Goal: Task Accomplishment & Management: Manage account settings

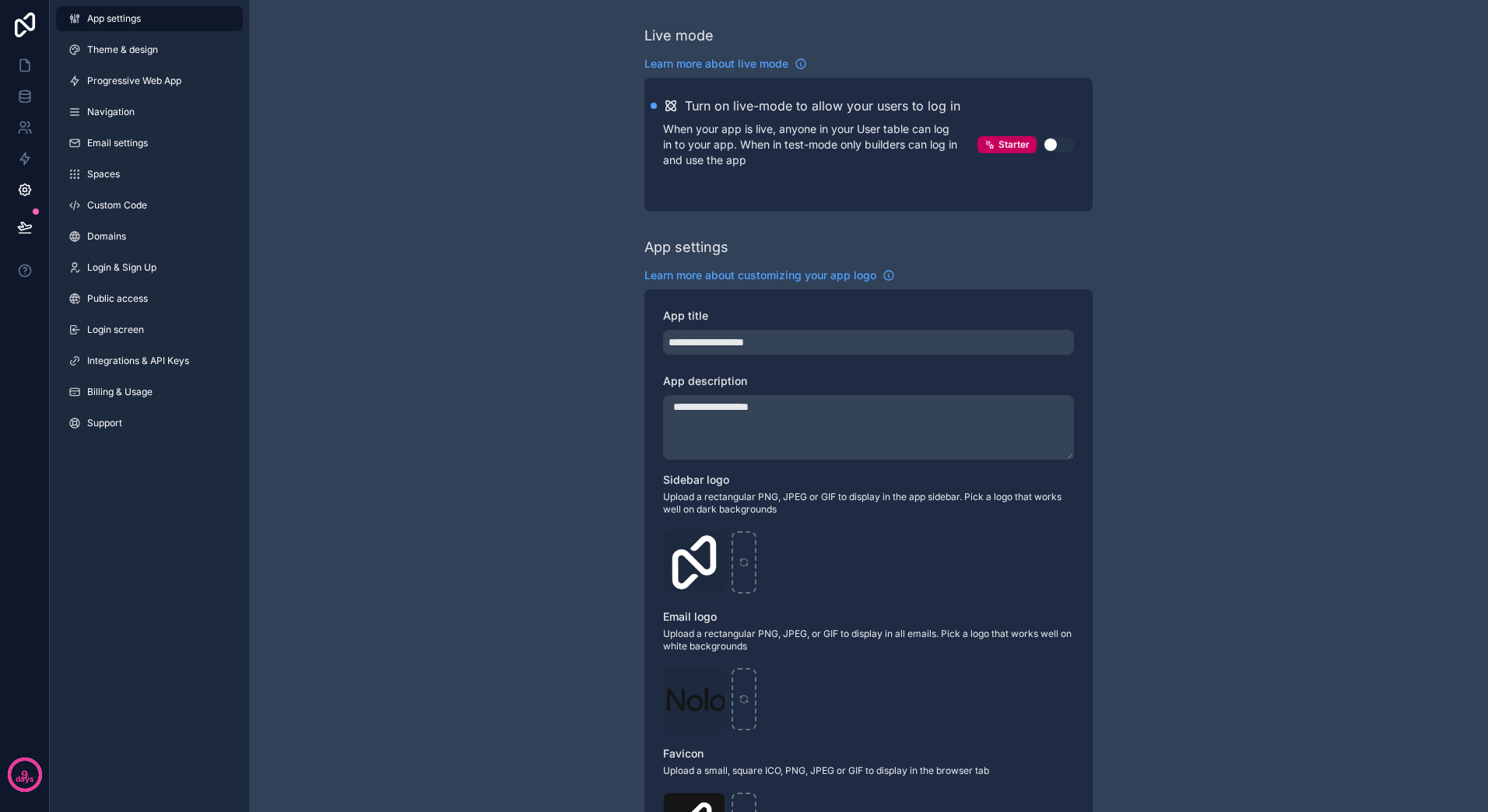
click at [162, 361] on span "Integrations & API Keys" at bounding box center [138, 360] width 102 height 12
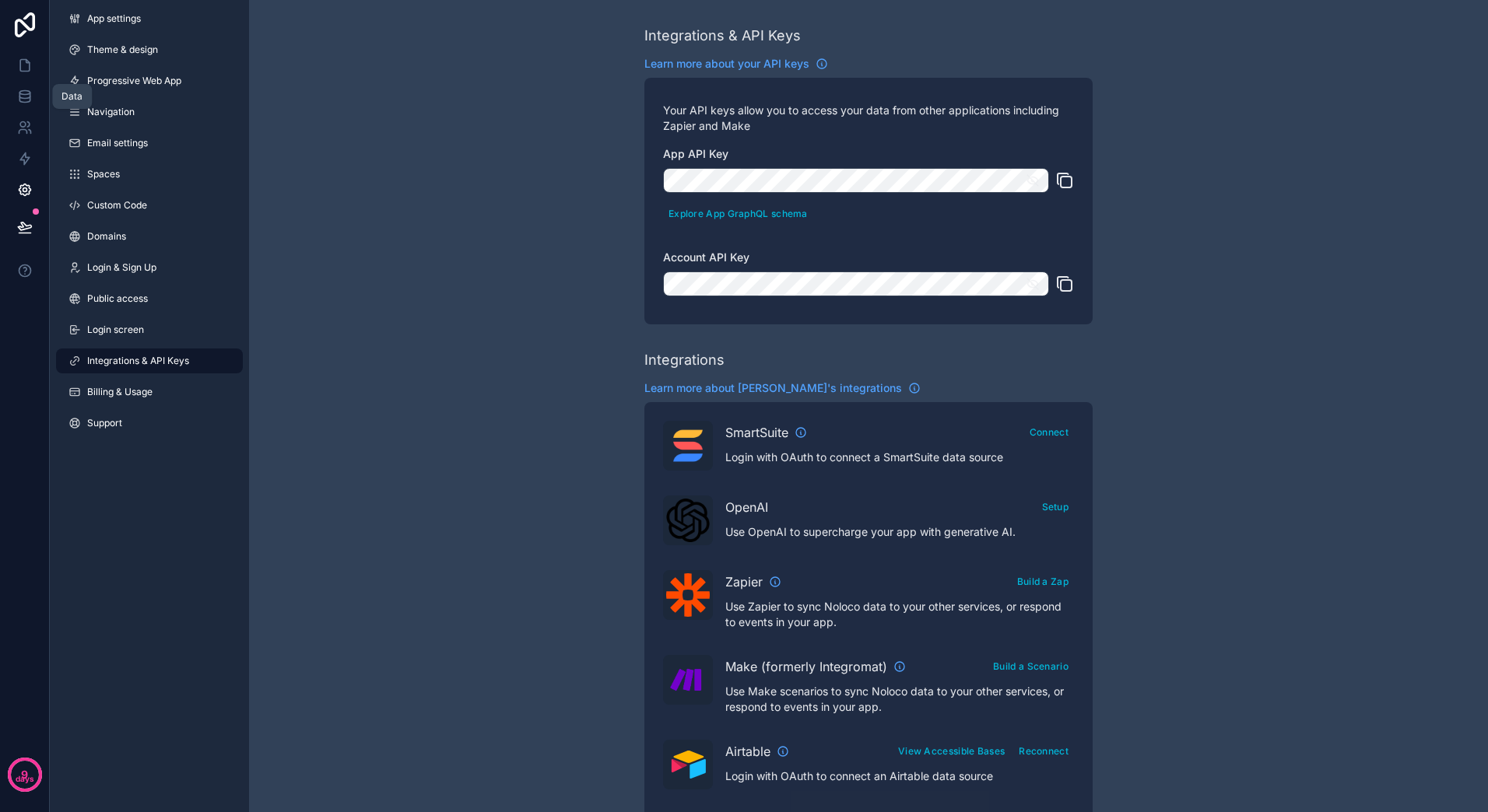
click at [25, 102] on icon at bounding box center [25, 100] width 10 height 7
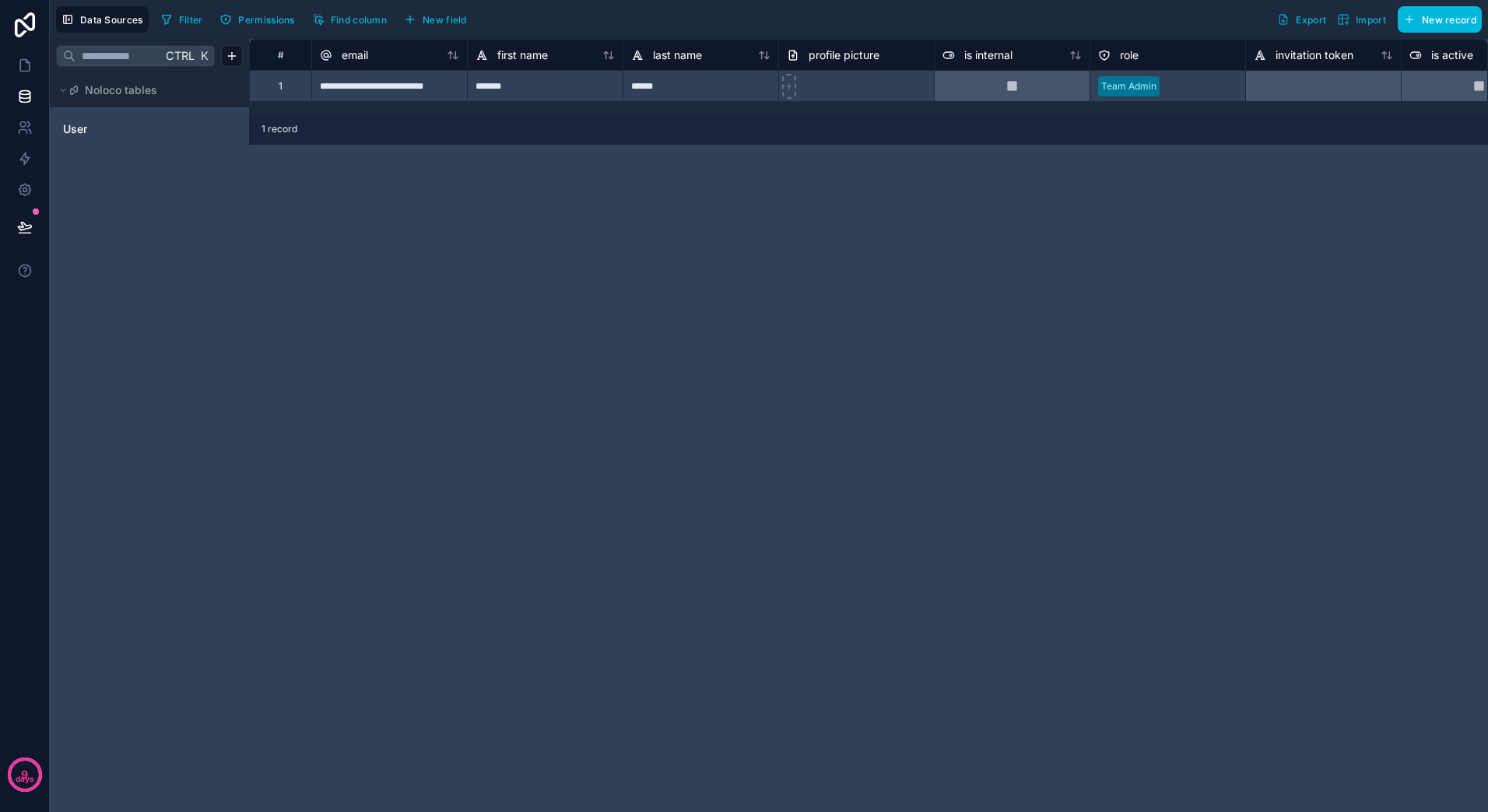
click at [107, 16] on span "Data Sources" at bounding box center [111, 20] width 63 height 11
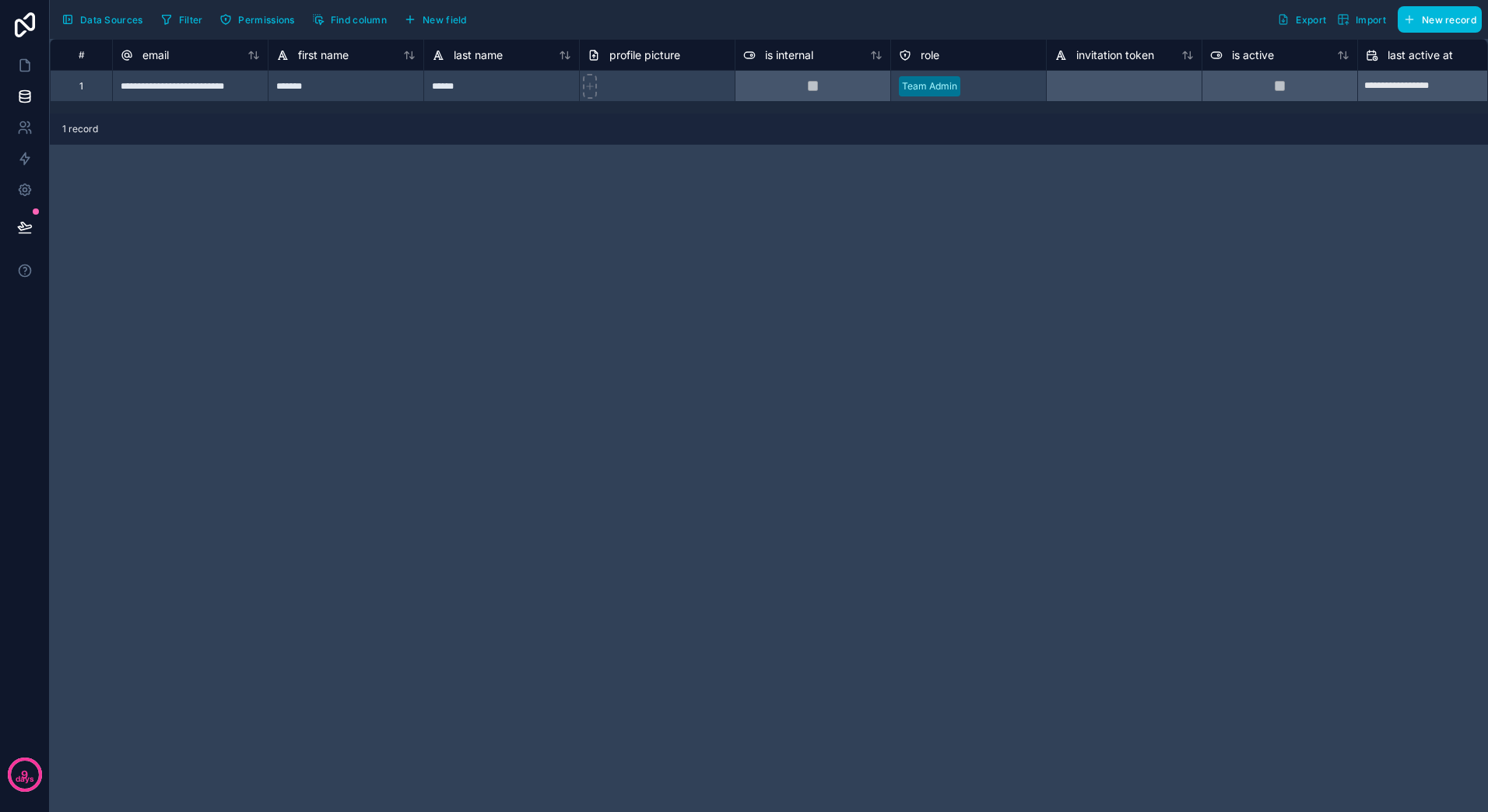
click at [278, 22] on span "Permissions" at bounding box center [266, 20] width 56 height 11
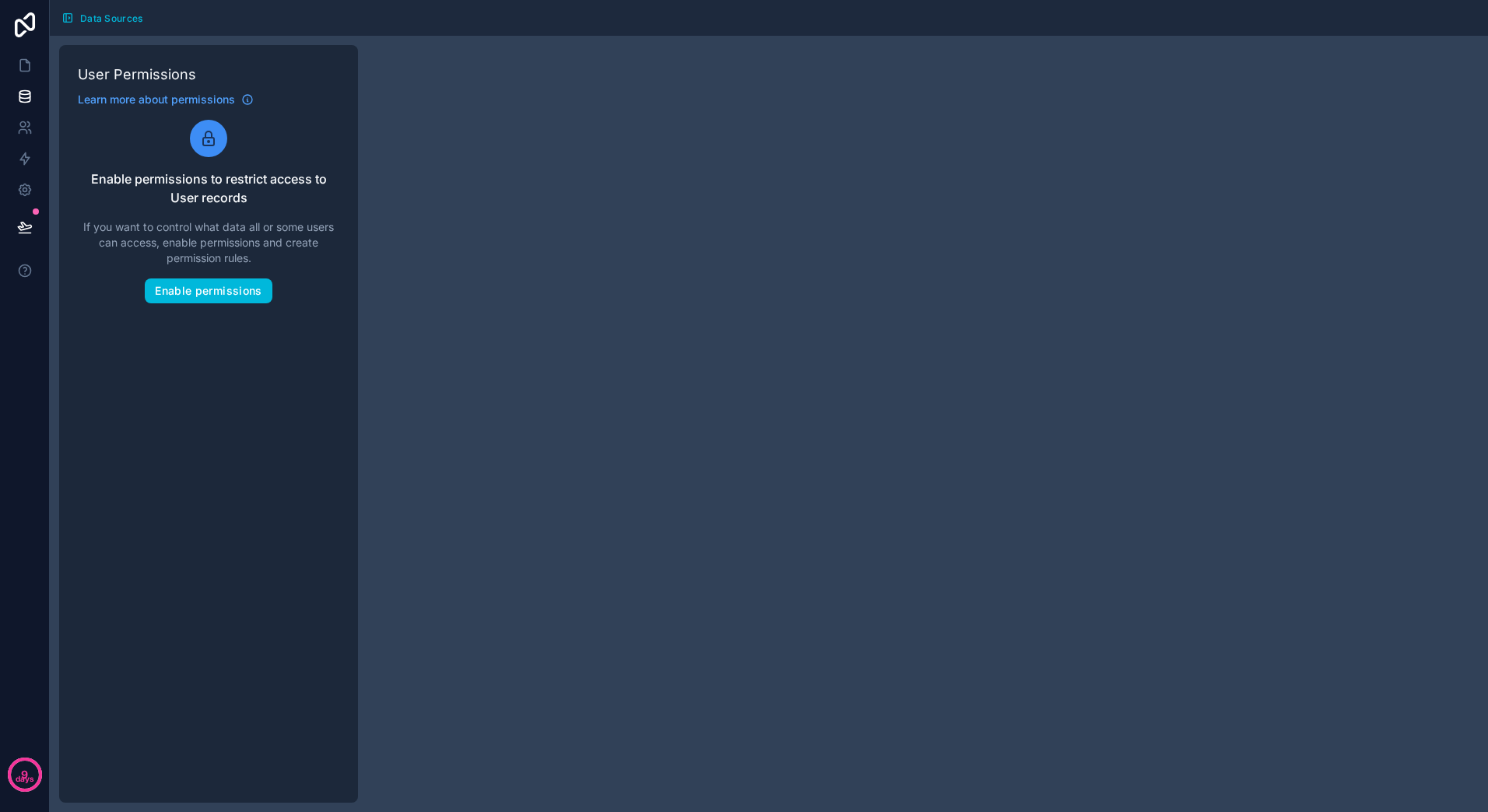
click at [409, 84] on div "User Permissions Learn more about permissions Enable permissions to restrict ac…" at bounding box center [769, 424] width 1438 height 776
click at [88, 12] on span "Data Sources" at bounding box center [111, 18] width 63 height 11
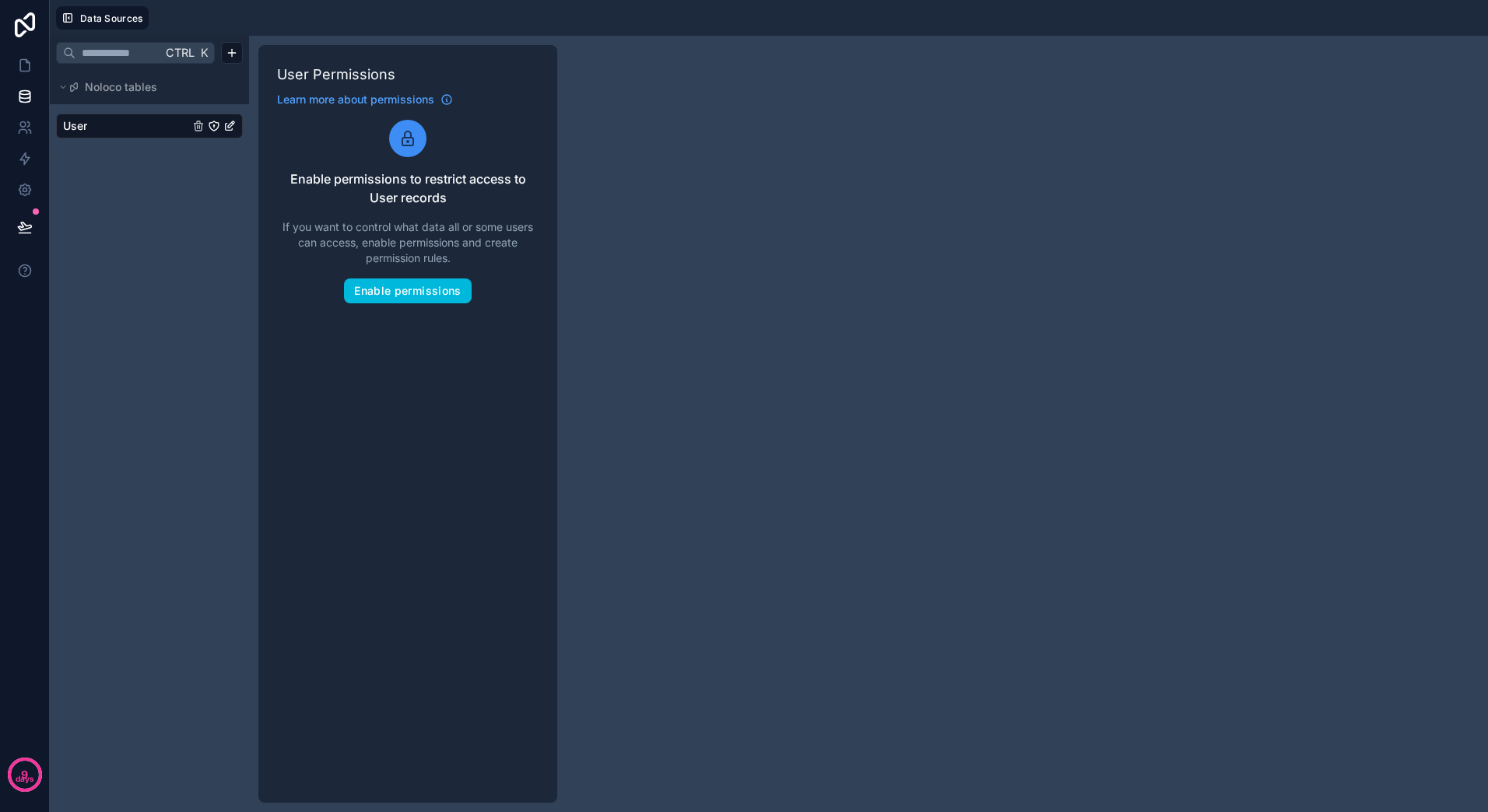
click at [67, 86] on button "Noloco tables" at bounding box center [144, 87] width 178 height 22
click at [107, 87] on span "Noloco tables" at bounding box center [121, 87] width 72 height 16
click at [107, 88] on span "Noloco tables" at bounding box center [121, 87] width 72 height 16
click at [95, 17] on span "Data Sources" at bounding box center [111, 18] width 63 height 11
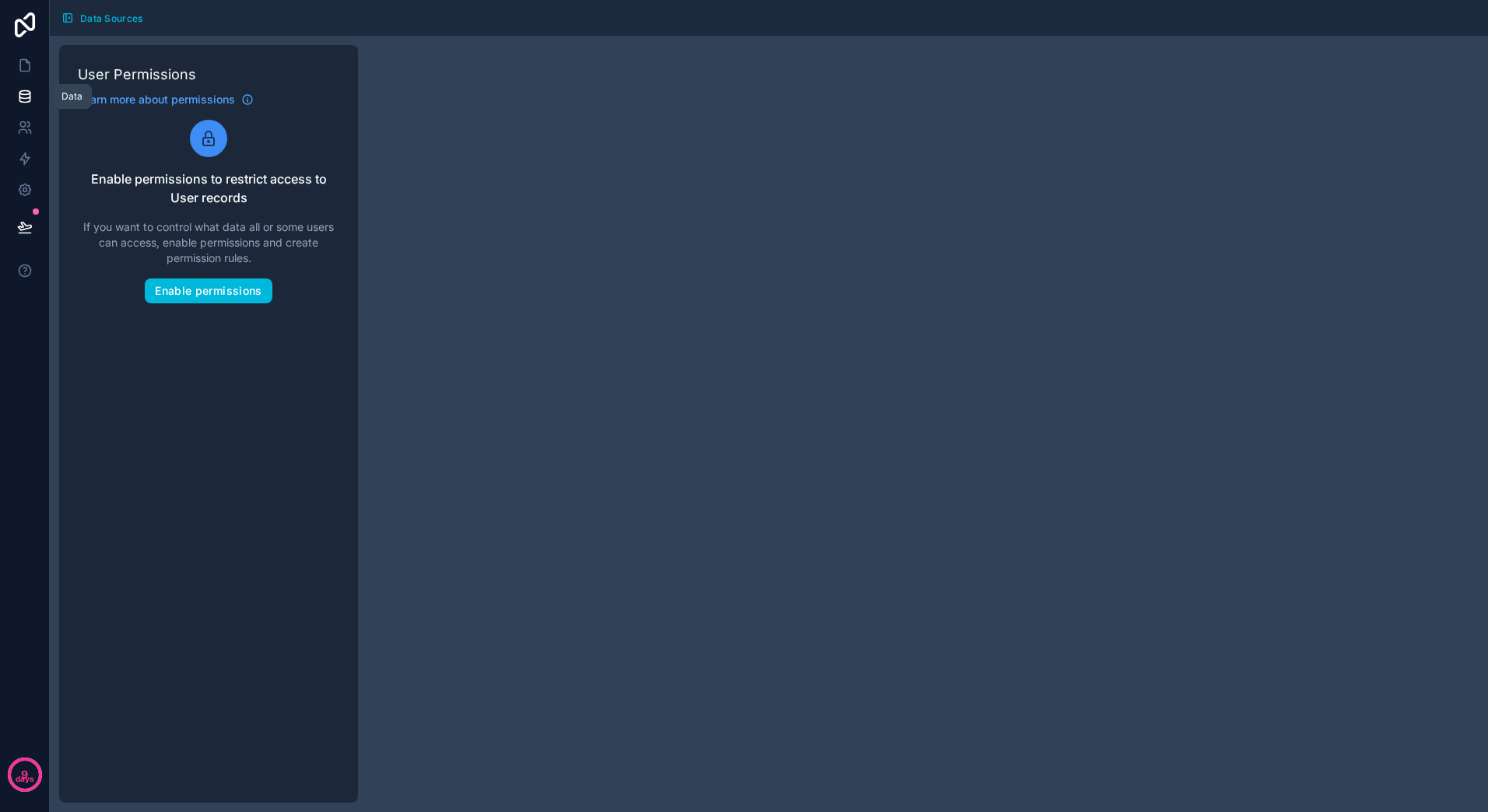
click at [26, 96] on icon at bounding box center [25, 96] width 16 height 16
click at [26, 193] on icon at bounding box center [25, 190] width 11 height 11
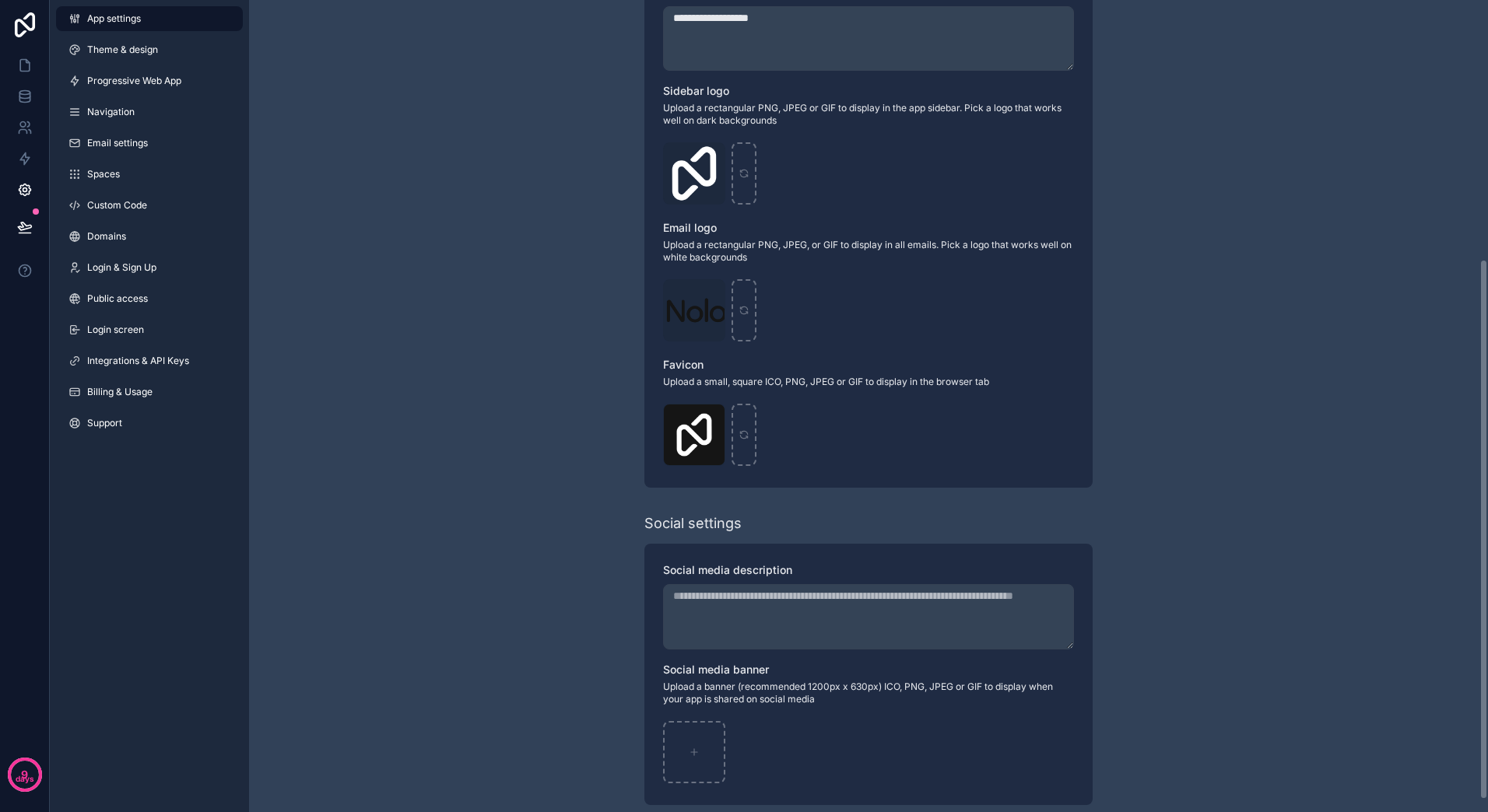
scroll to position [406, 0]
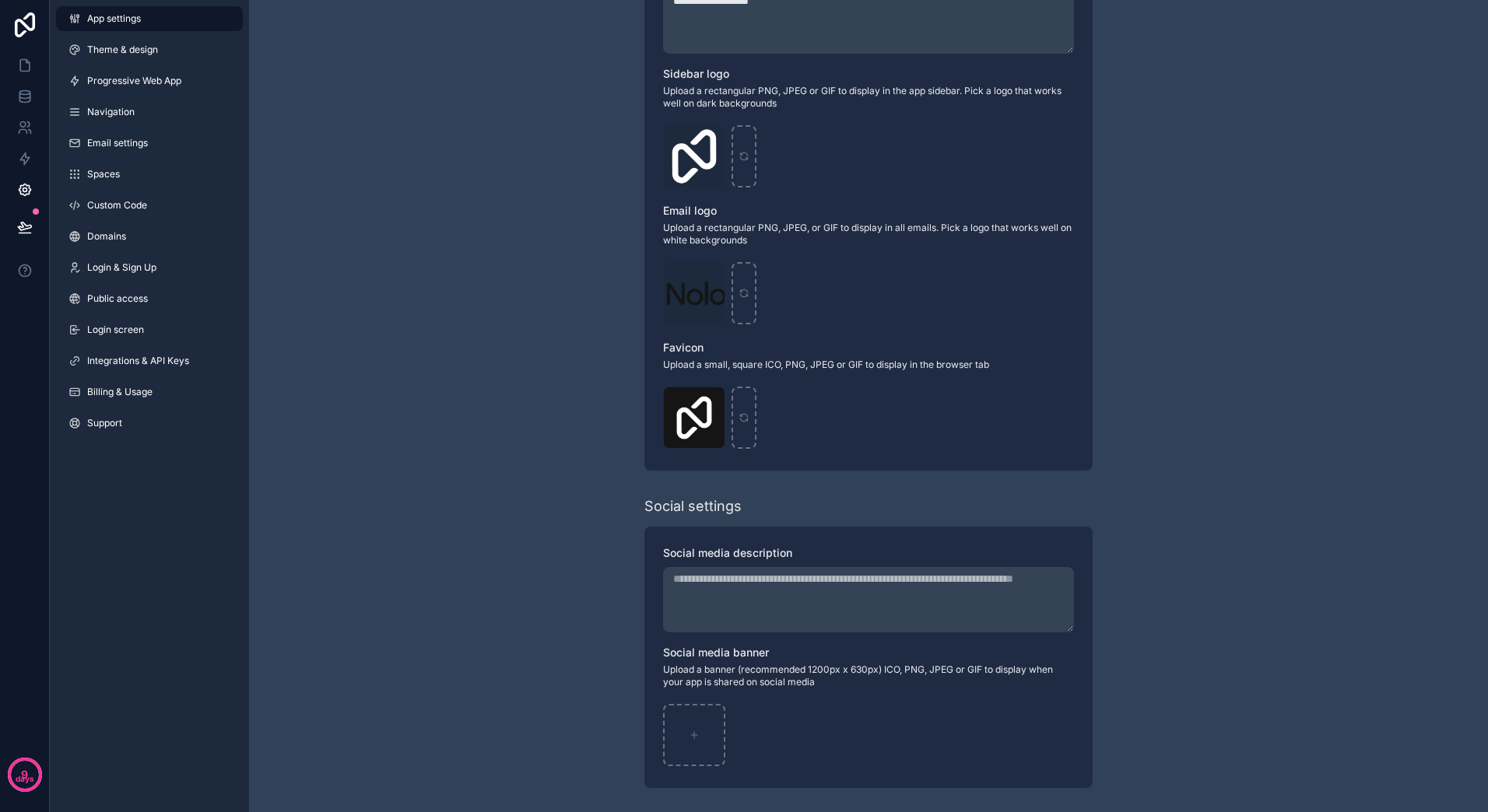
click at [180, 56] on link "Theme & design" at bounding box center [149, 50] width 187 height 25
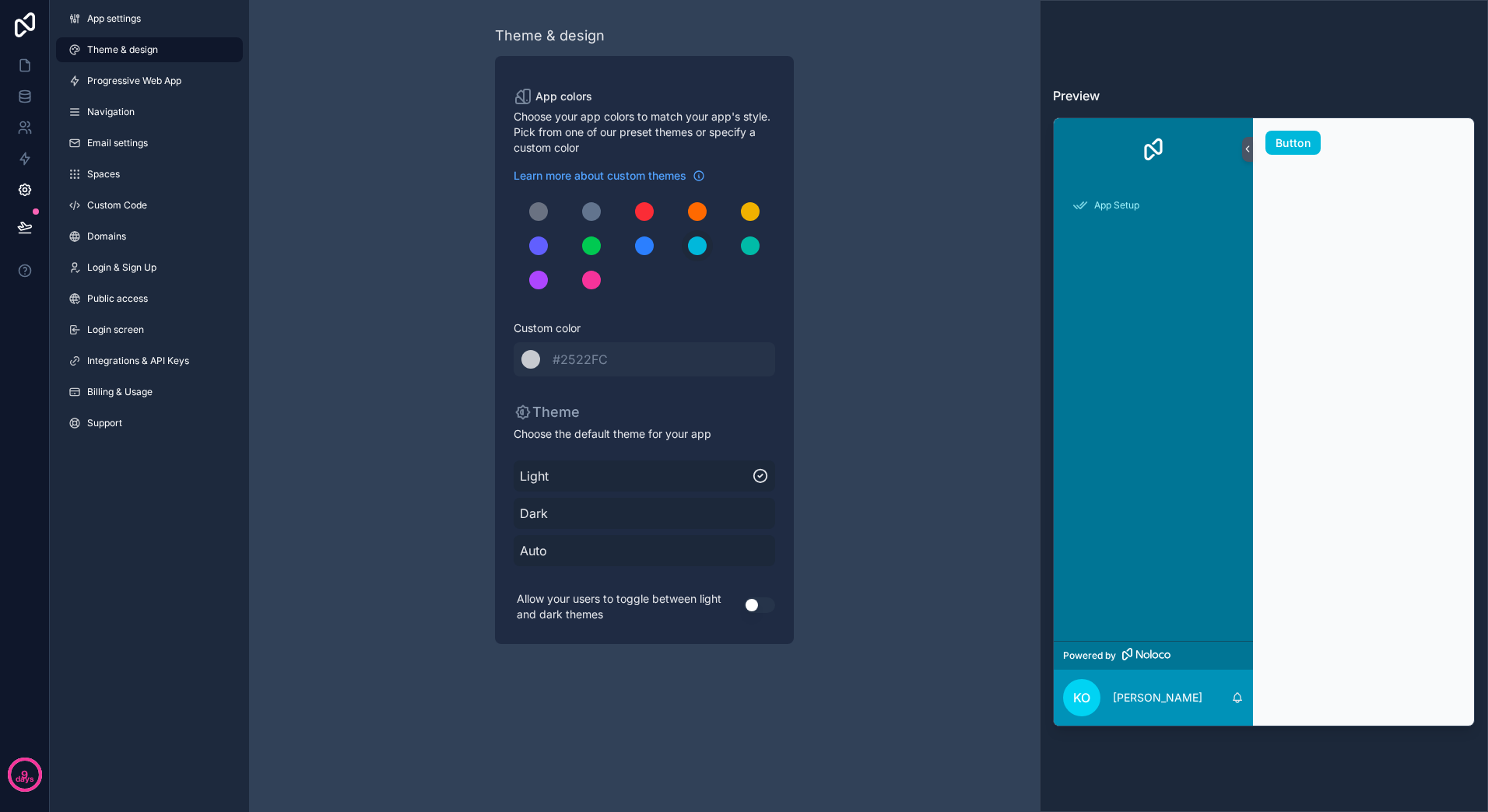
click at [178, 86] on span "Progressive Web App" at bounding box center [133, 80] width 94 height 12
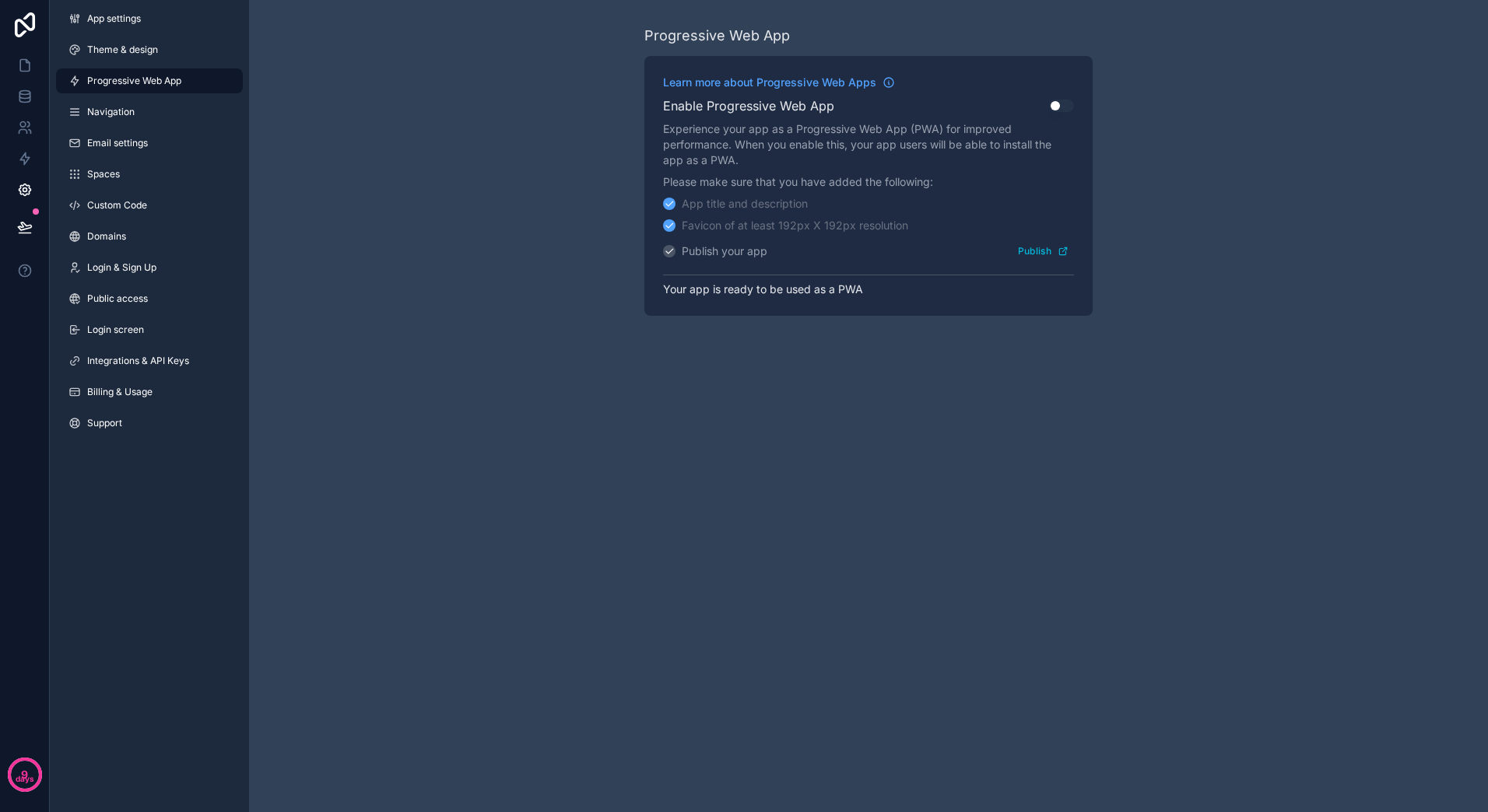
click at [156, 120] on link "Navigation" at bounding box center [149, 112] width 187 height 25
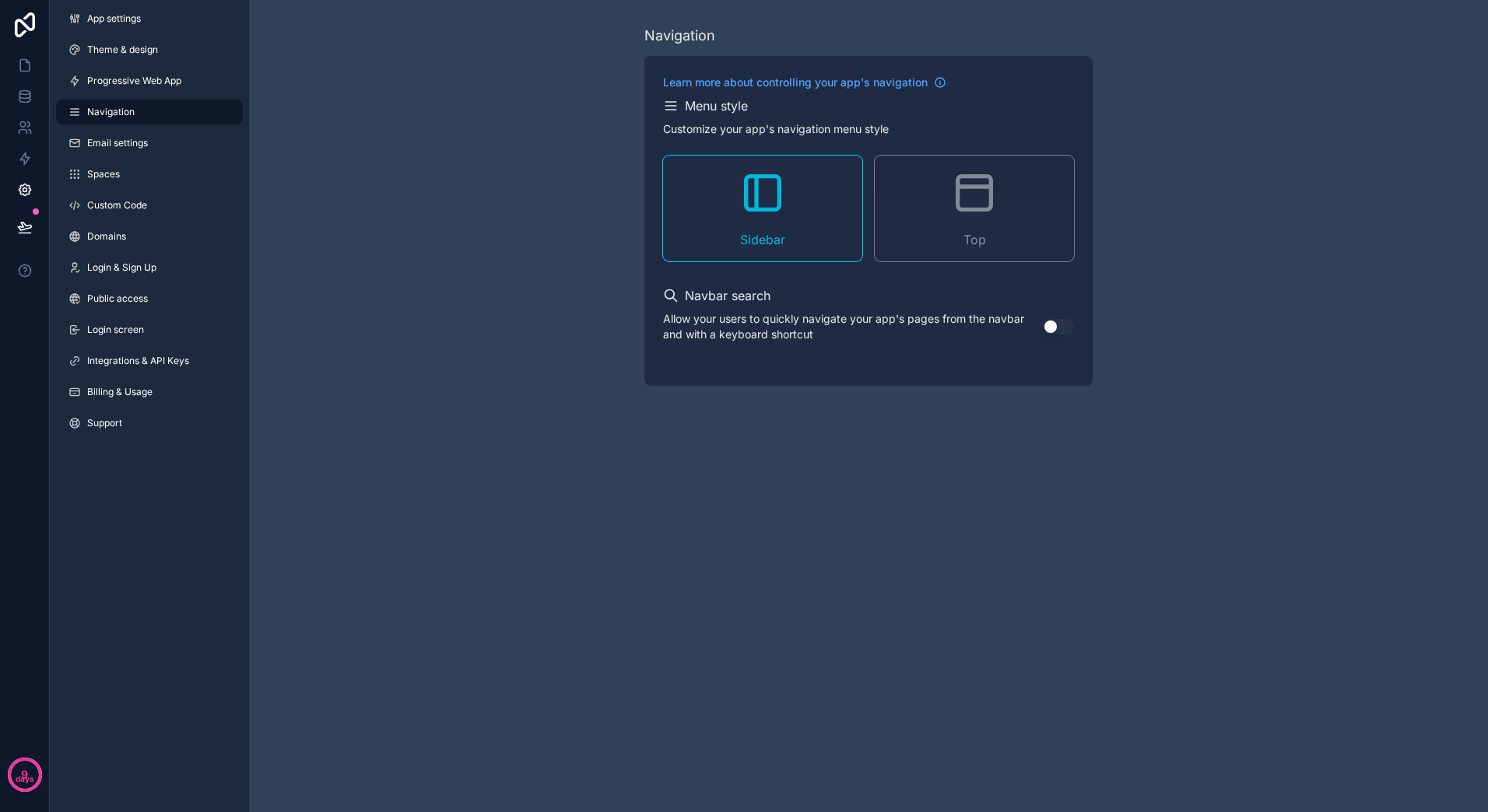
click at [143, 162] on link "Spaces" at bounding box center [149, 174] width 187 height 25
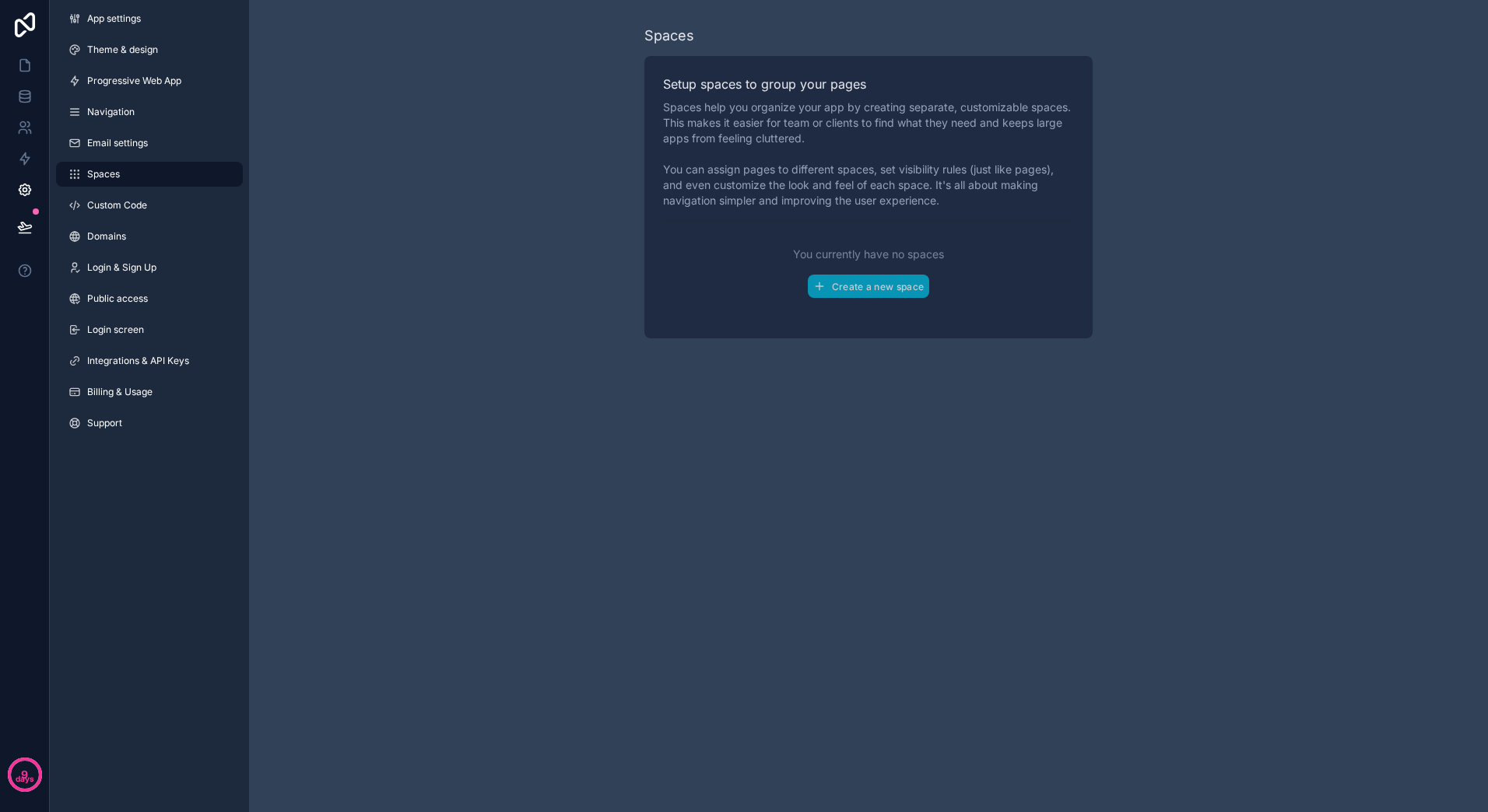
click at [146, 151] on link "Email settings" at bounding box center [149, 143] width 187 height 25
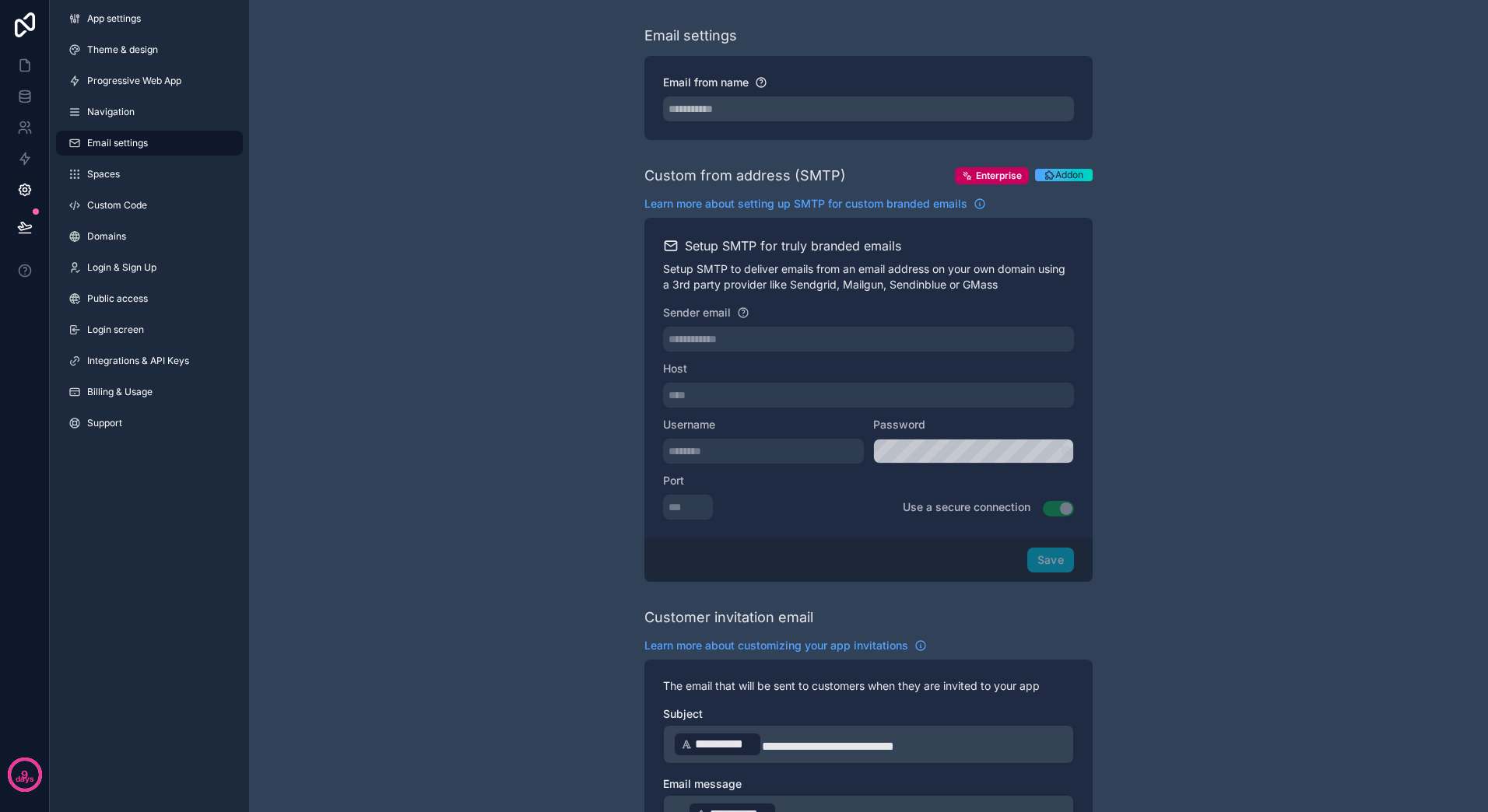
click at [135, 202] on span "Custom Code" at bounding box center [116, 205] width 60 height 12
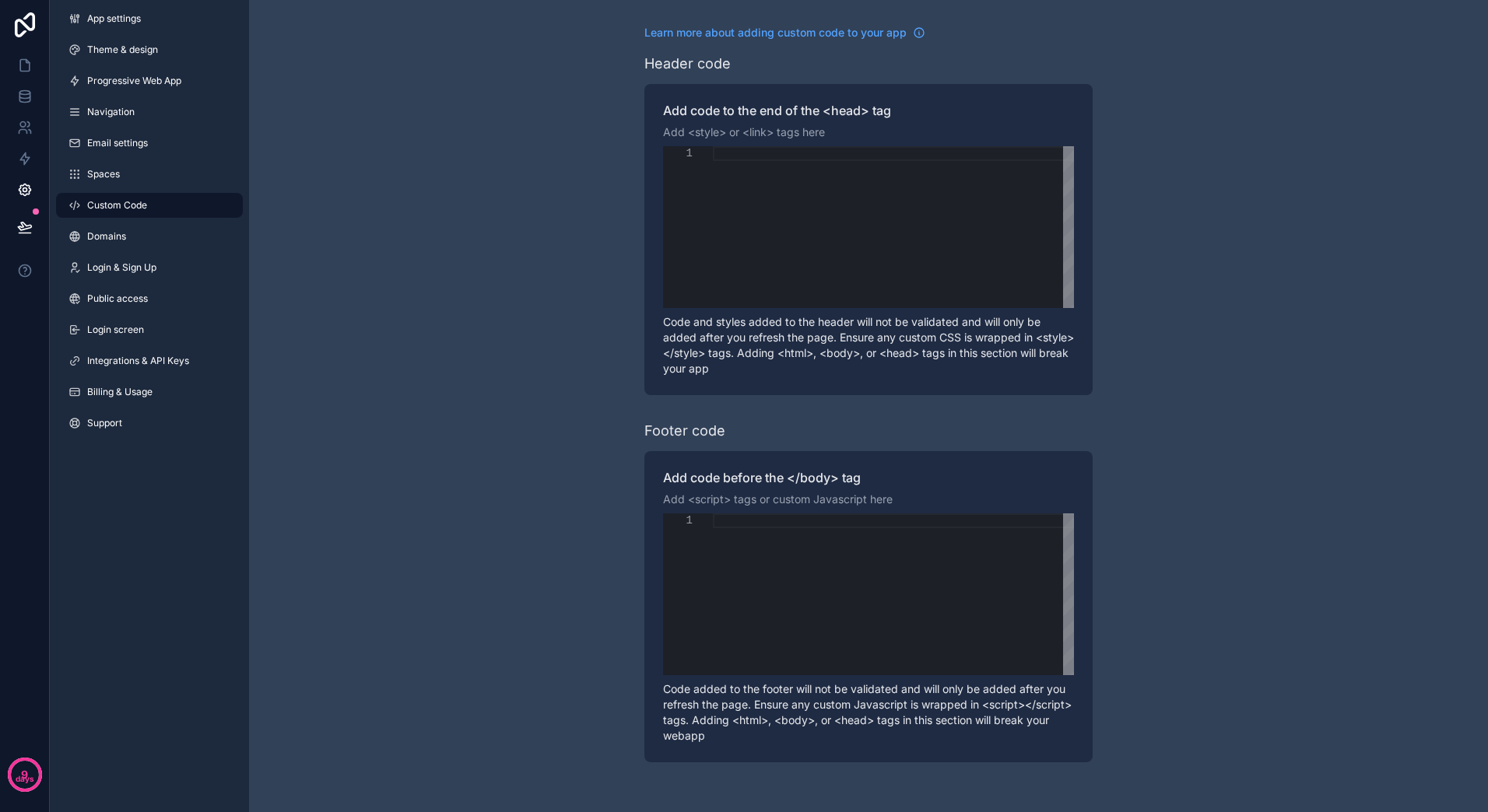
click at [136, 241] on link "Domains" at bounding box center [149, 237] width 187 height 25
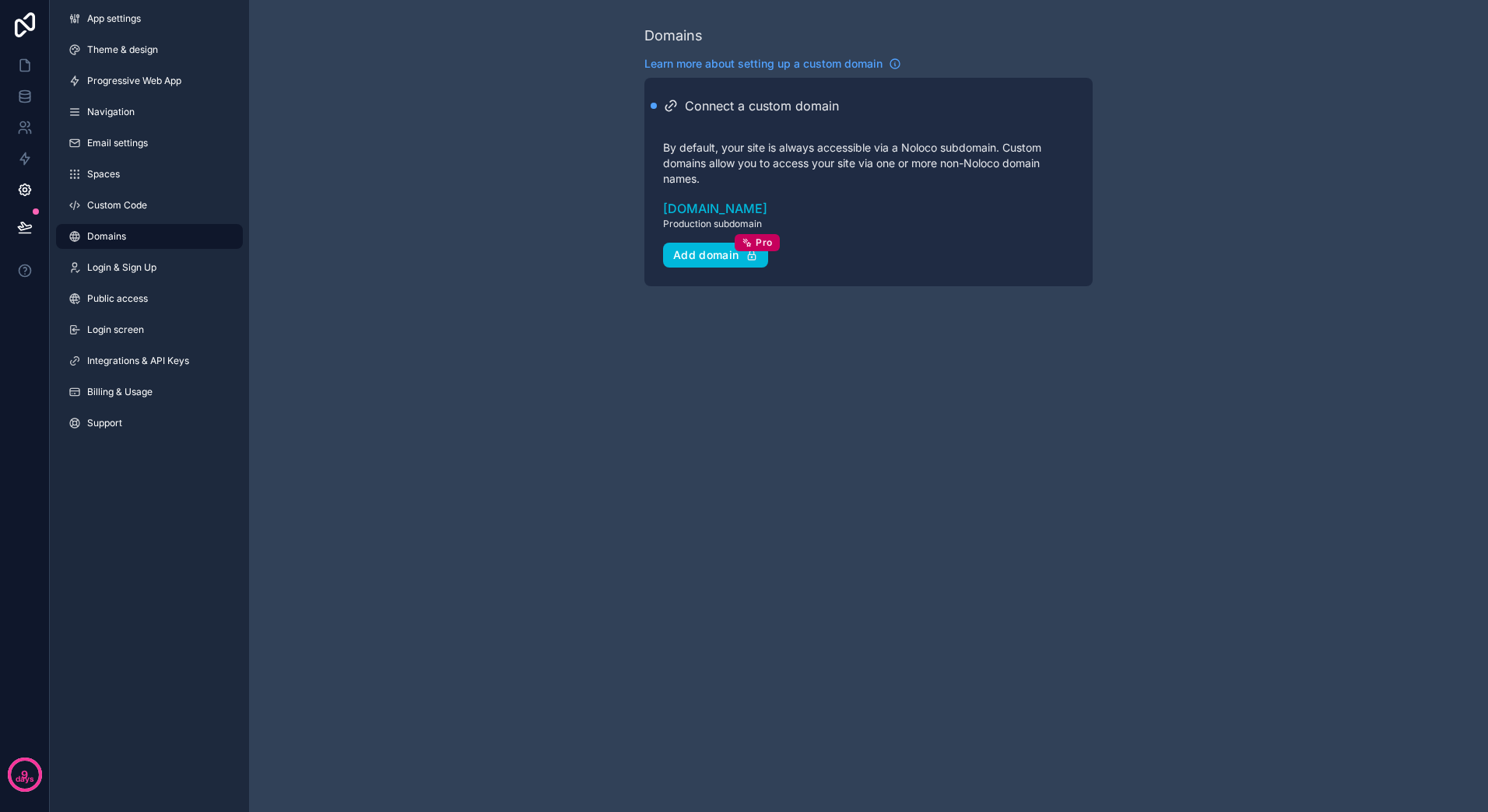
click at [133, 266] on span "Login & Sign Up" at bounding box center [121, 267] width 70 height 12
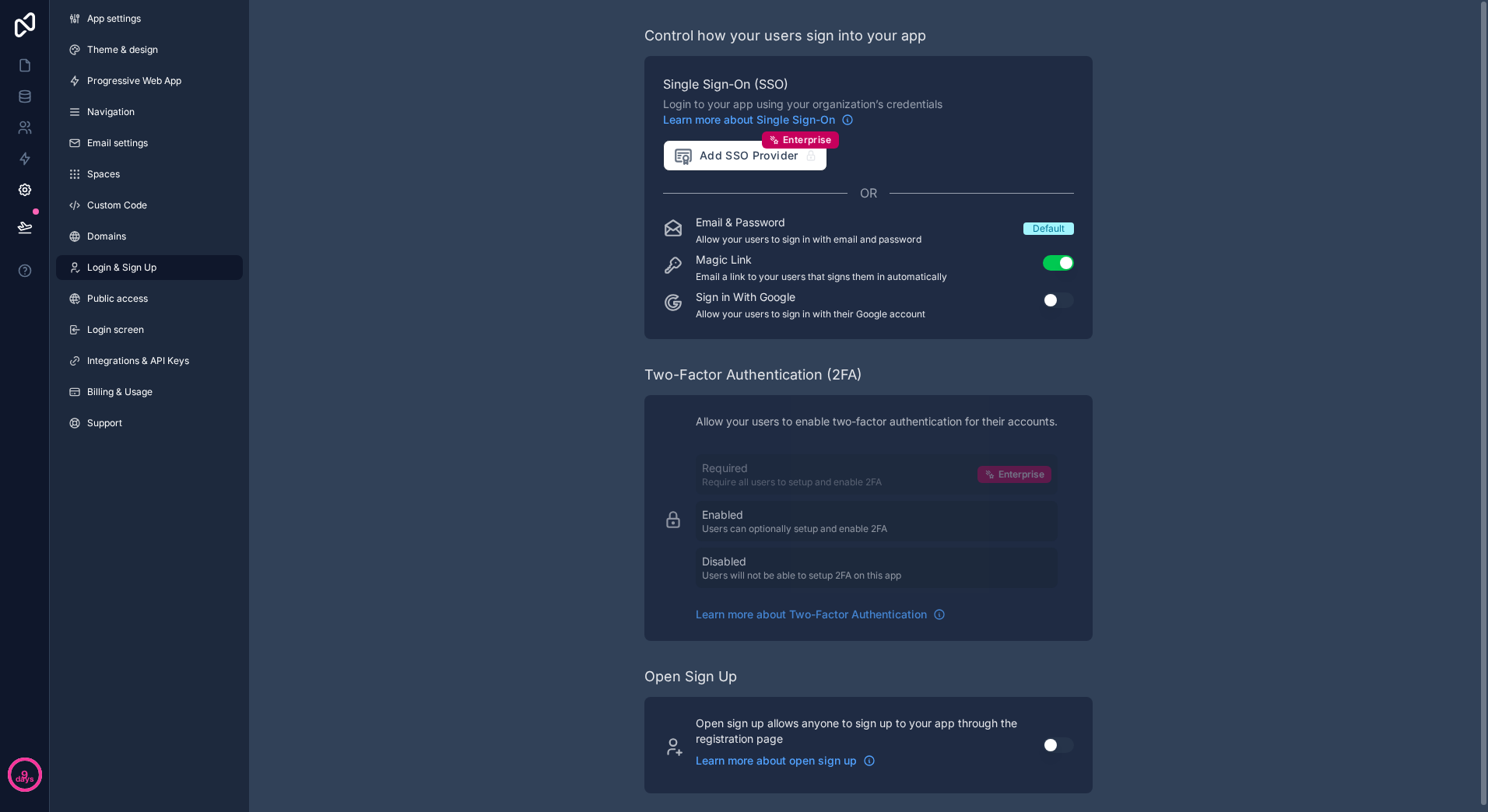
scroll to position [6, 0]
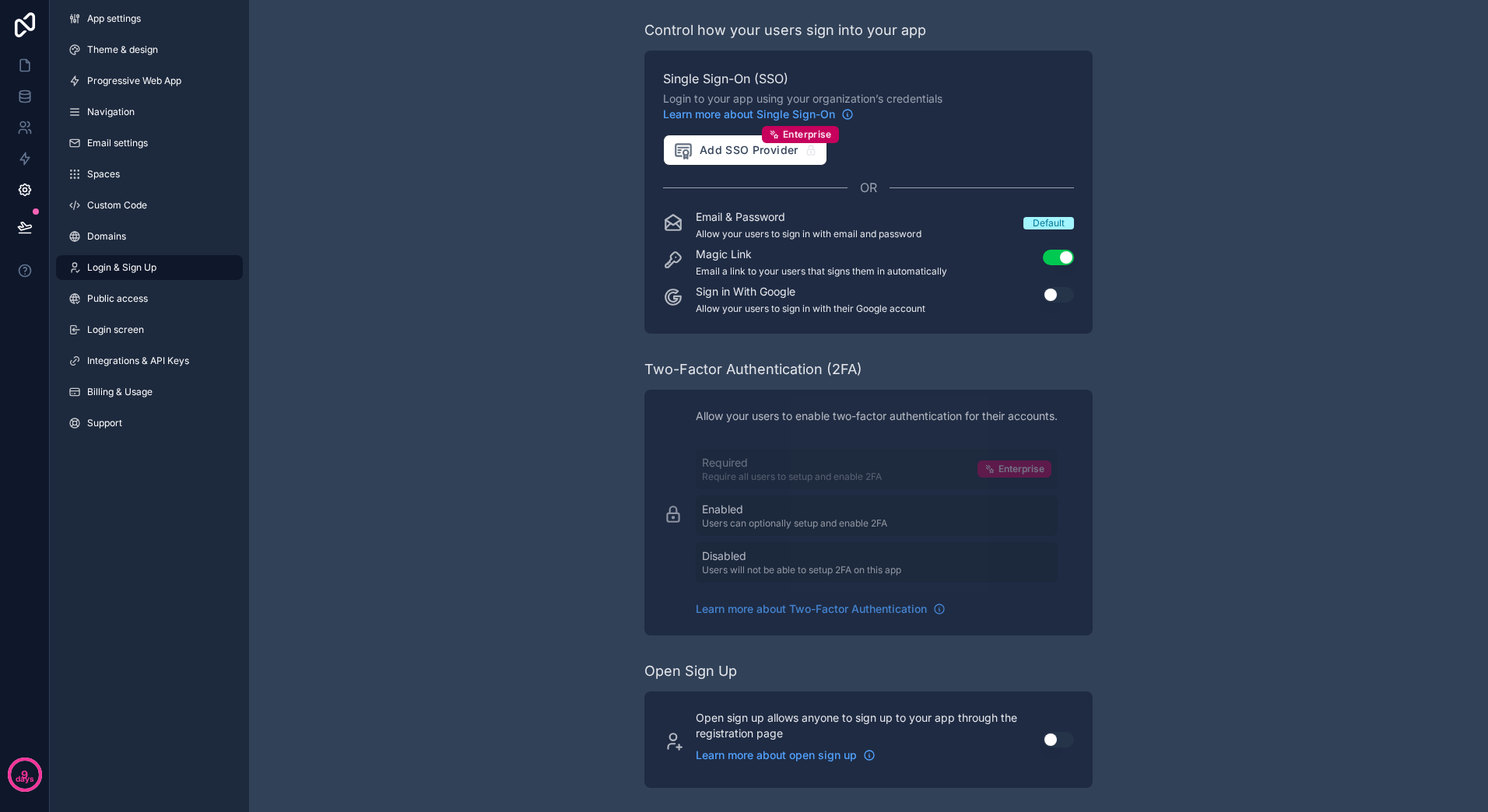
click at [157, 295] on link "Public access" at bounding box center [149, 299] width 187 height 25
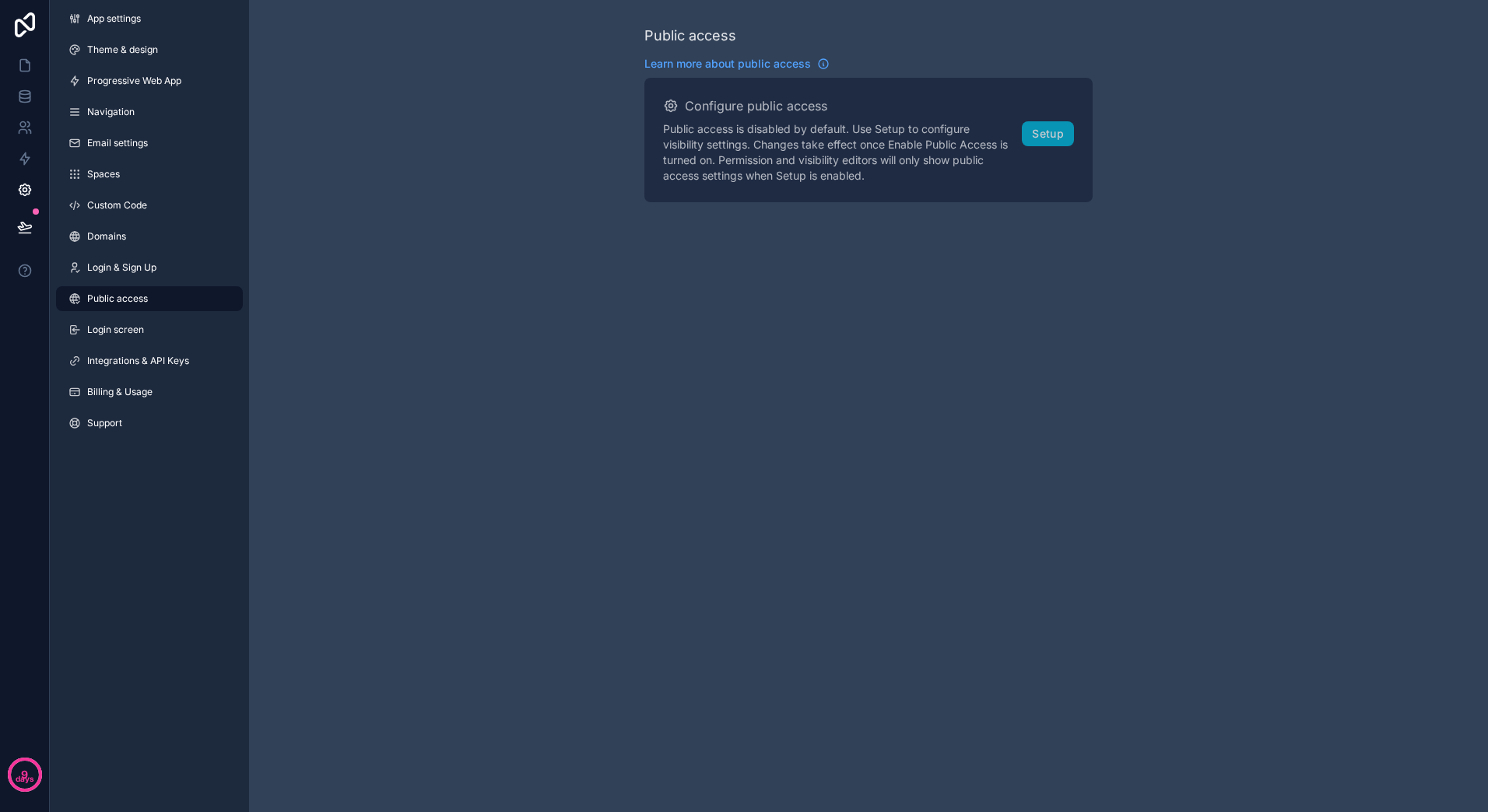
click at [138, 327] on span "Login screen" at bounding box center [115, 329] width 57 height 12
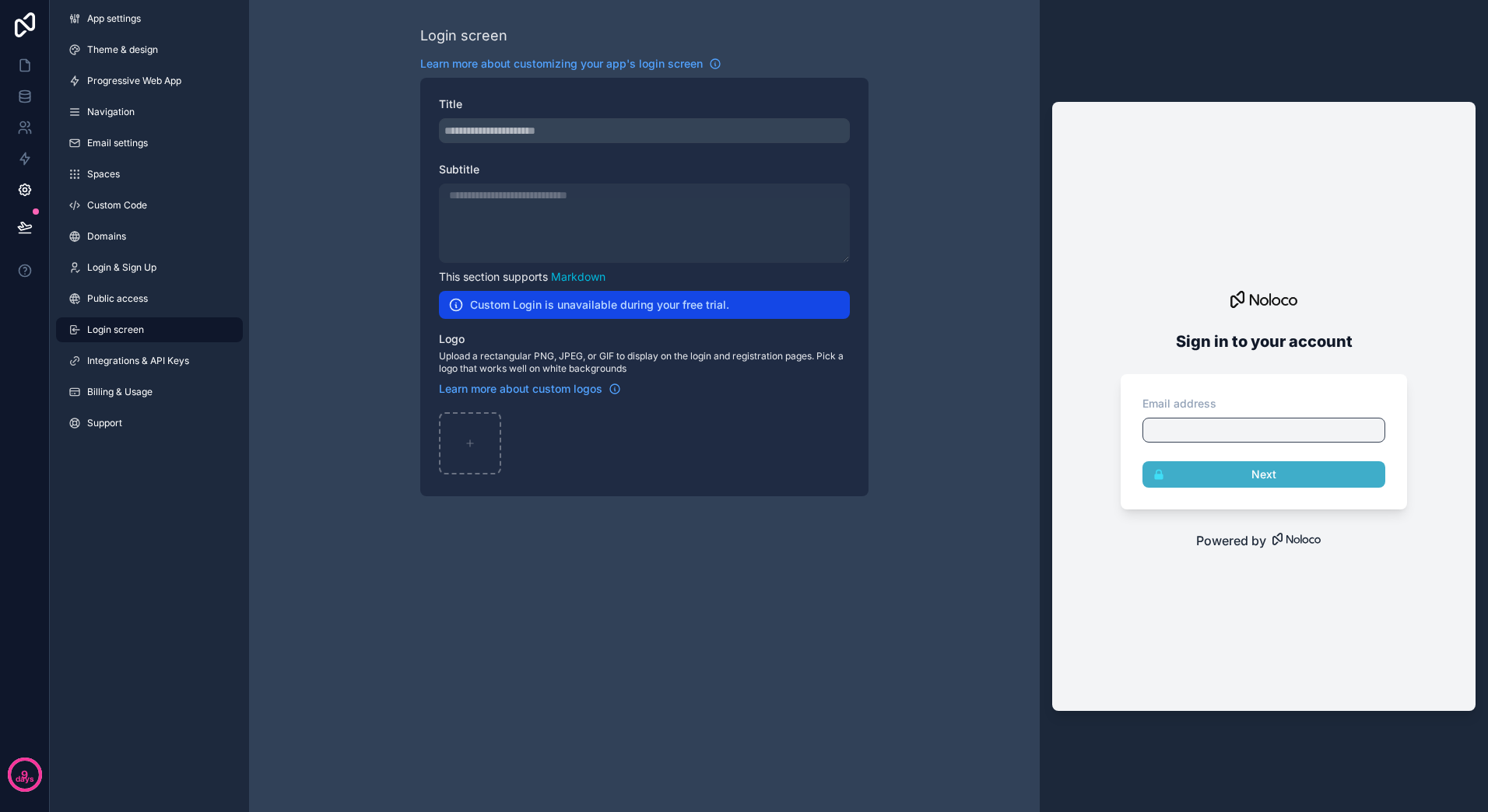
click at [147, 358] on span "Integrations & API Keys" at bounding box center [138, 360] width 102 height 12
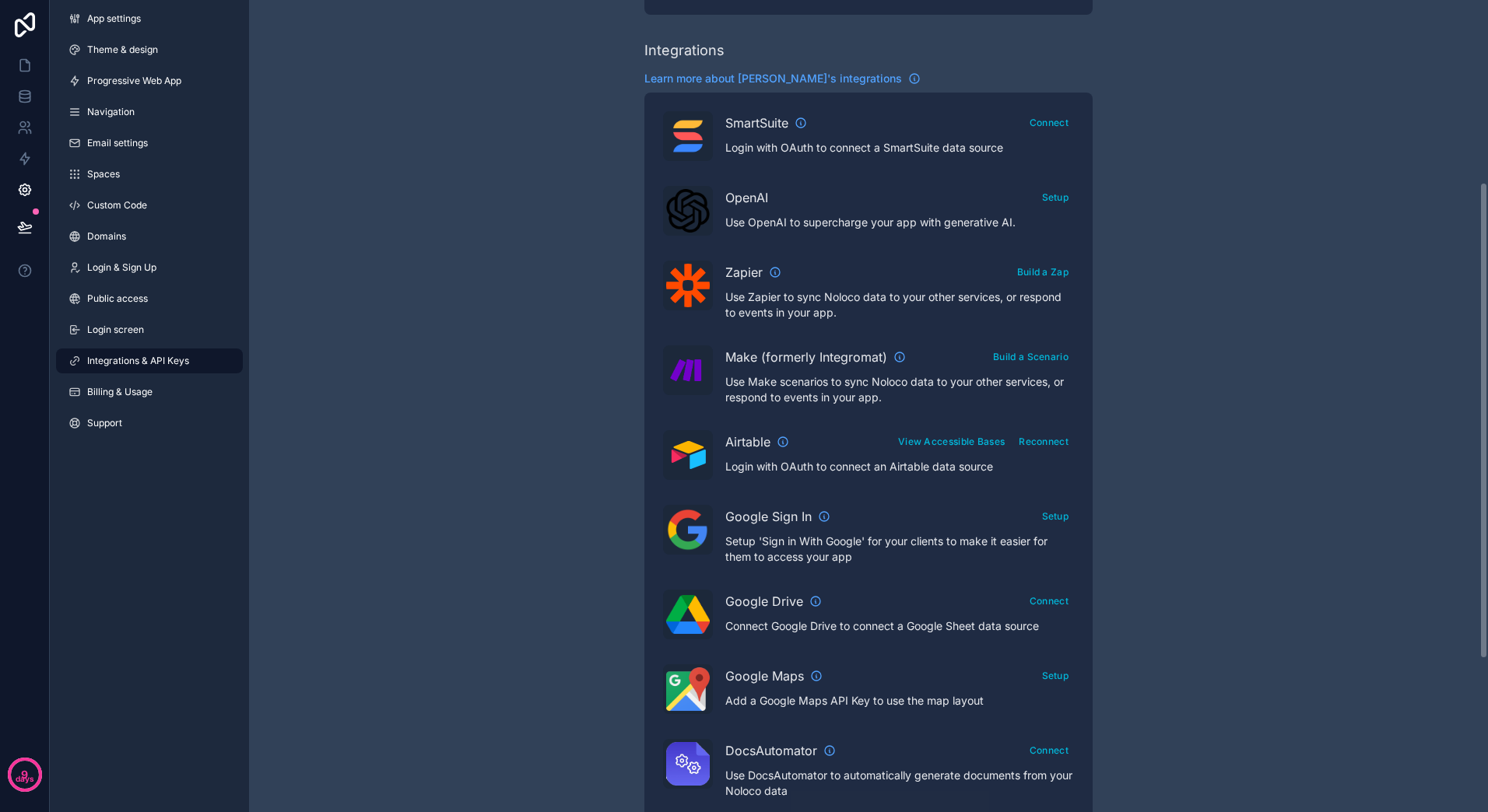
scroll to position [311, 0]
click at [938, 440] on button "View Accessible Bases" at bounding box center [951, 440] width 117 height 23
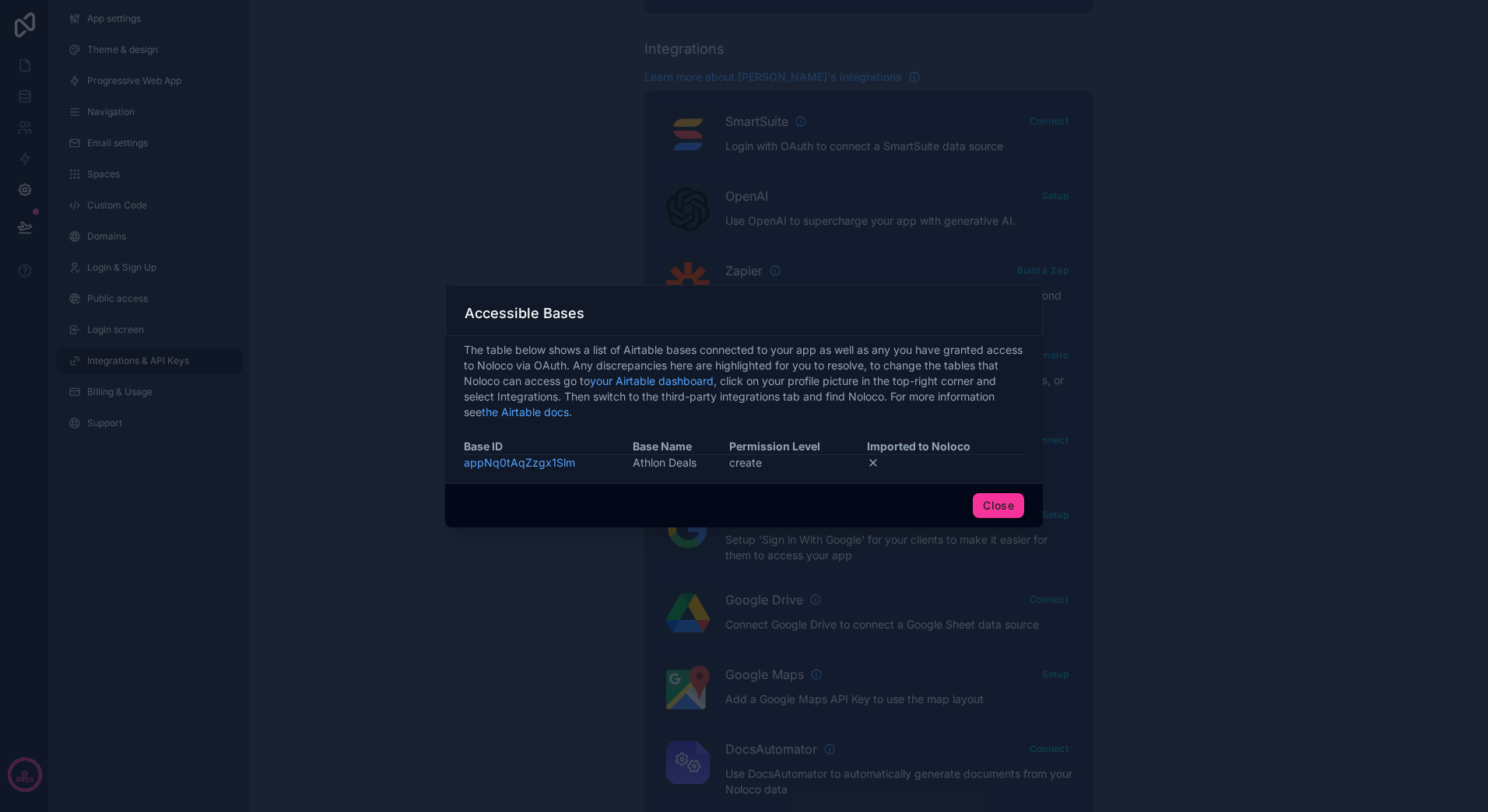
click at [876, 465] on icon at bounding box center [873, 463] width 7 height 7
click at [871, 462] on icon at bounding box center [873, 463] width 7 height 7
click at [671, 386] on link "your Airtable dashboard" at bounding box center [651, 381] width 124 height 13
click at [546, 463] on link "appNq0tAqZzgx1Slm" at bounding box center [519, 462] width 111 height 13
click at [997, 502] on button "Close" at bounding box center [998, 505] width 52 height 25
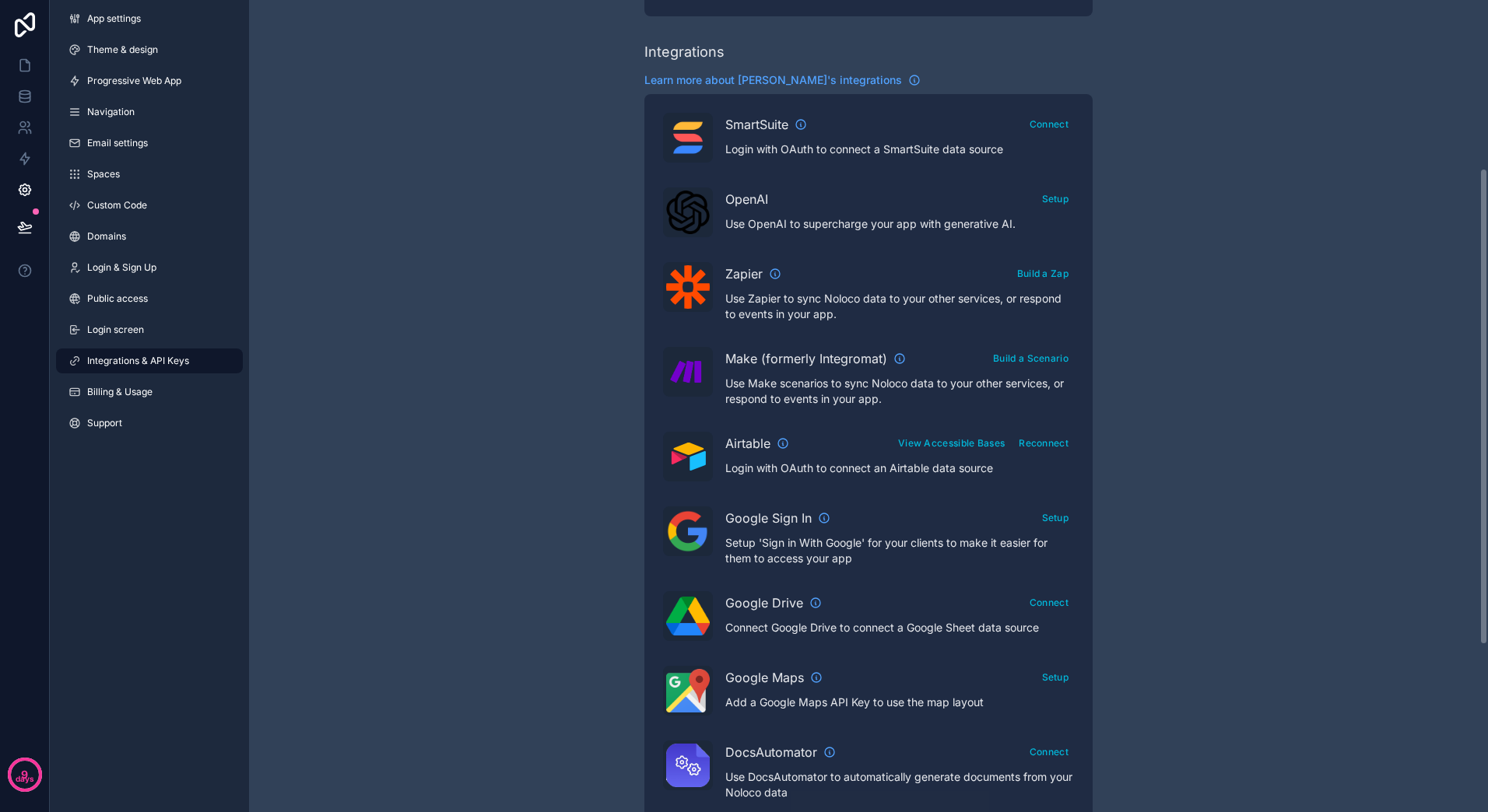
scroll to position [311, 0]
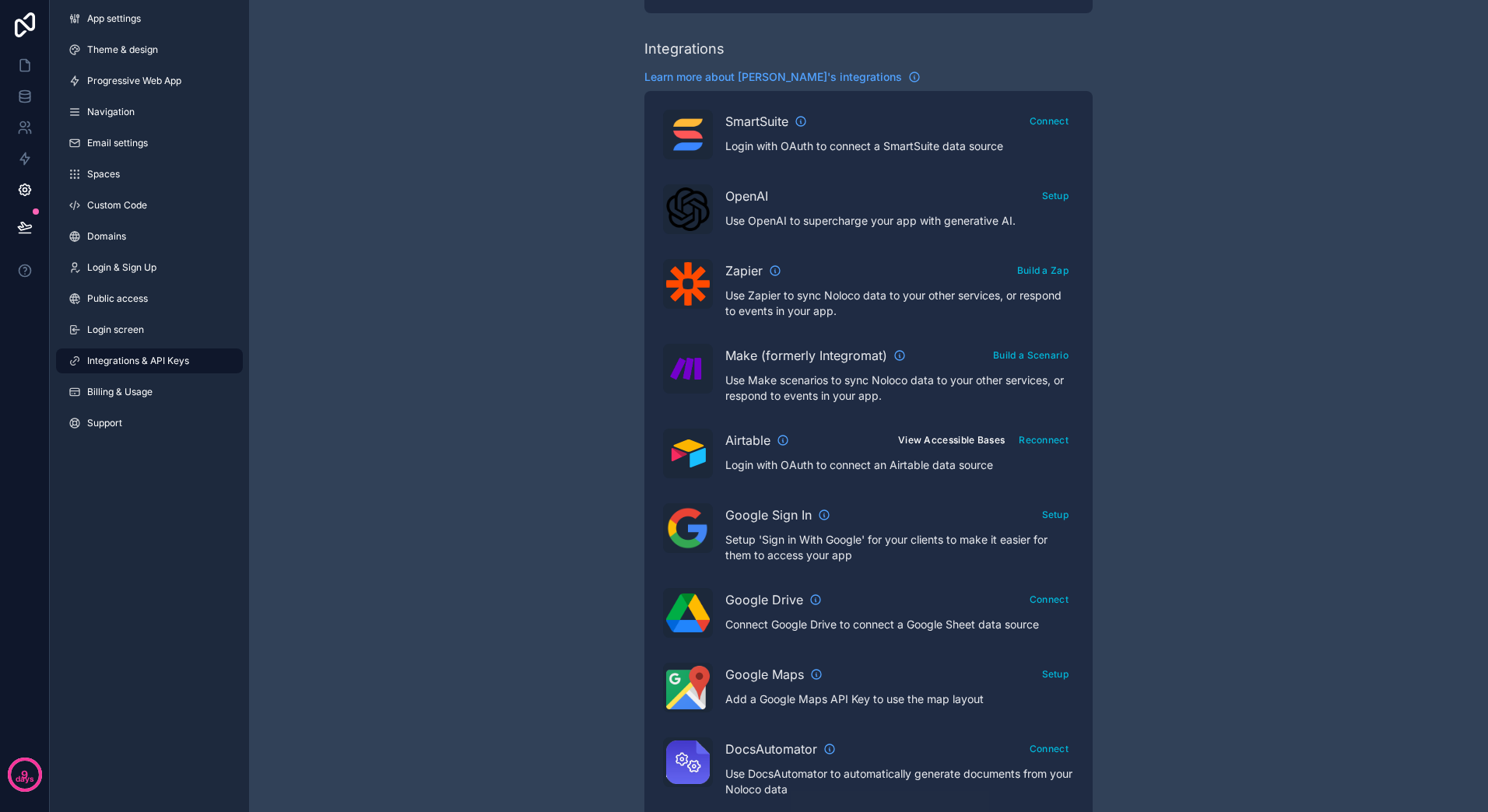
click at [938, 435] on button "View Accessible Bases" at bounding box center [951, 440] width 117 height 23
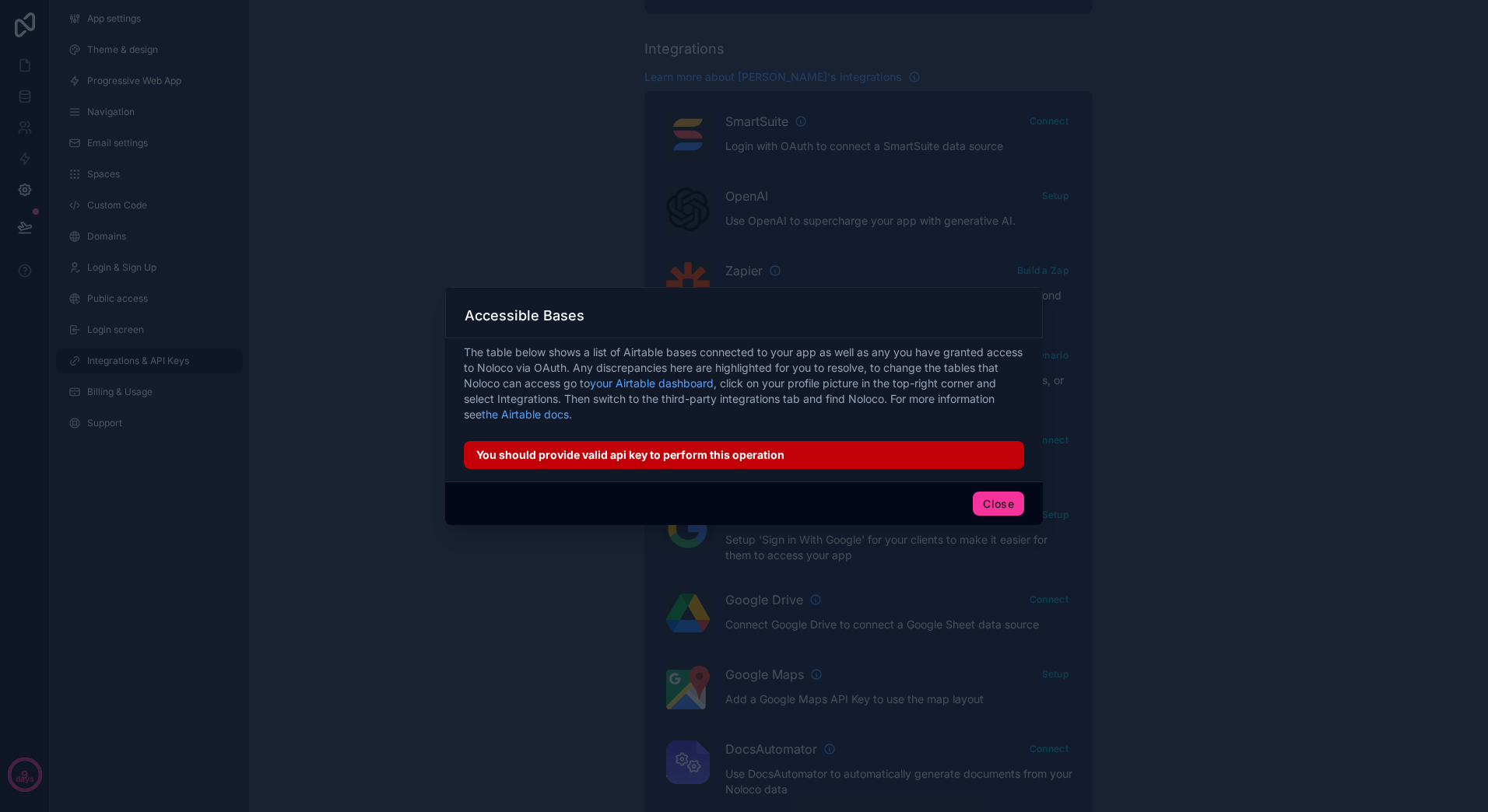
click at [1002, 502] on button "Close" at bounding box center [998, 504] width 52 height 25
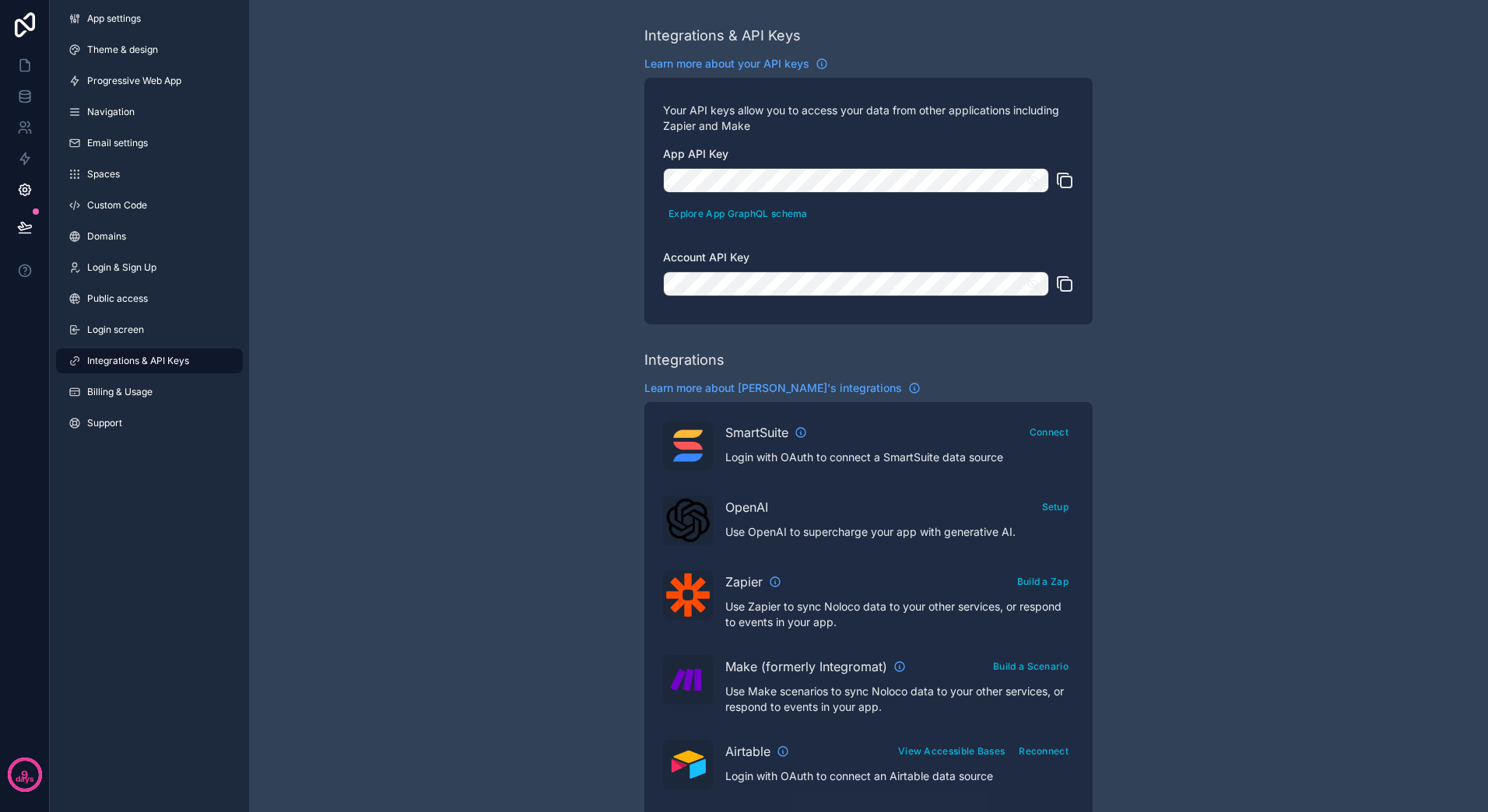
click at [24, 32] on icon at bounding box center [25, 25] width 20 height 25
